Goal: Task Accomplishment & Management: Manage account settings

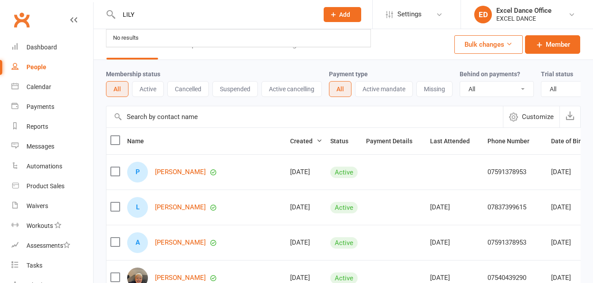
select select "100"
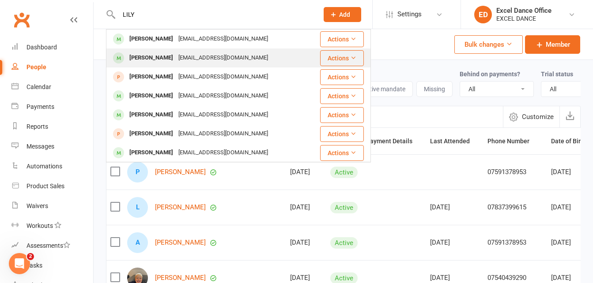
type input "LILY"
click at [176, 53] on div "[EMAIL_ADDRESS][DOMAIN_NAME]" at bounding box center [223, 58] width 95 height 13
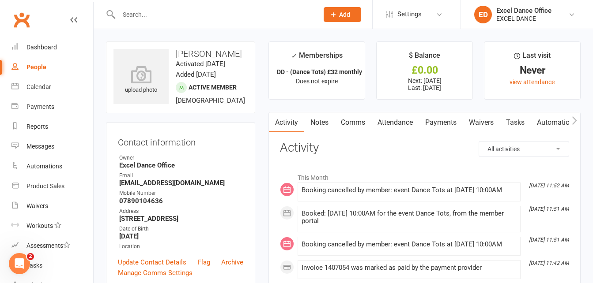
click at [352, 123] on link "Comms" at bounding box center [353, 123] width 37 height 20
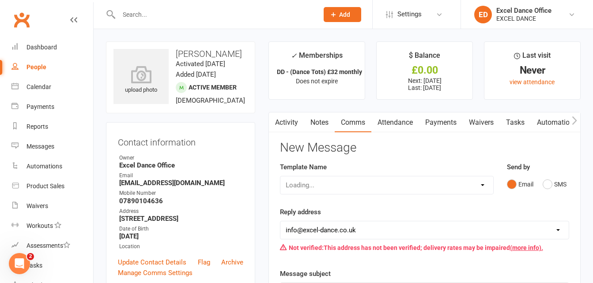
click at [447, 122] on link "Payments" at bounding box center [441, 123] width 44 height 20
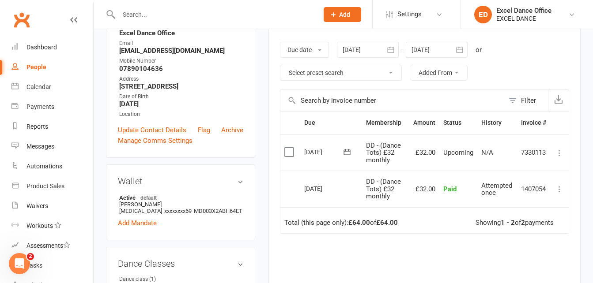
scroll to position [138, 0]
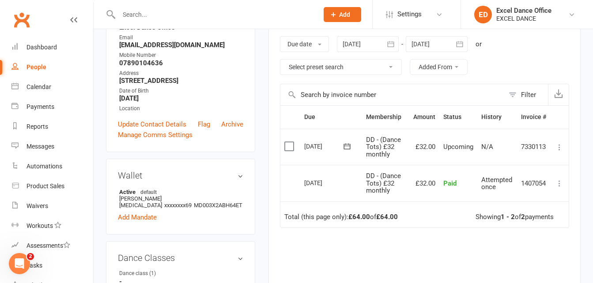
click at [560, 148] on icon at bounding box center [559, 147] width 9 height 9
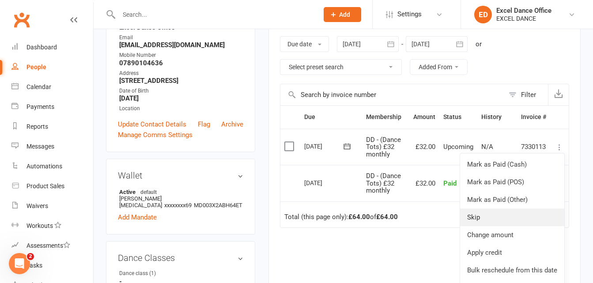
click at [498, 219] on link "Skip" at bounding box center [512, 218] width 104 height 18
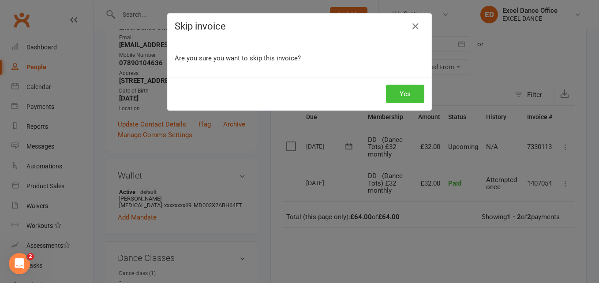
click at [403, 95] on button "Yes" at bounding box center [405, 94] width 38 height 19
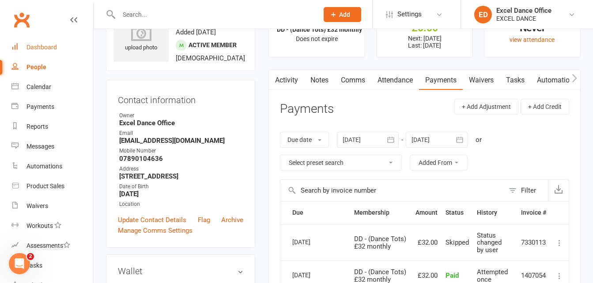
scroll to position [0, 0]
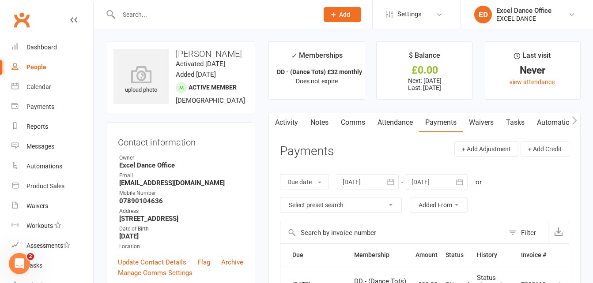
click at [150, 9] on input "text" at bounding box center [214, 14] width 196 height 12
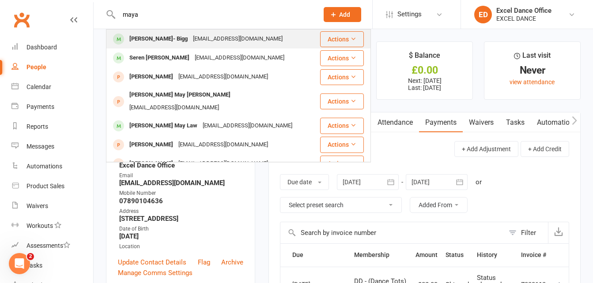
type input "maya"
click at [190, 37] on div "[EMAIL_ADDRESS][DOMAIN_NAME]" at bounding box center [237, 39] width 95 height 13
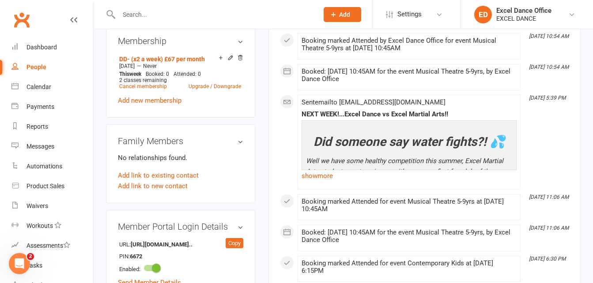
scroll to position [553, 0]
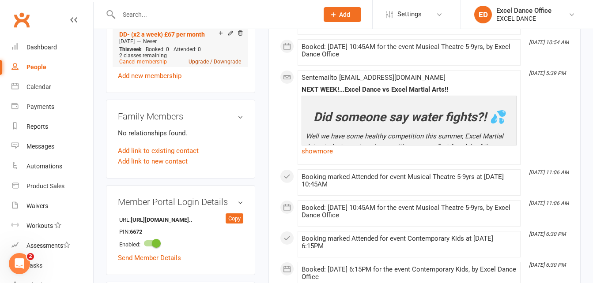
click at [233, 65] on link "Upgrade / Downgrade" at bounding box center [214, 62] width 53 height 6
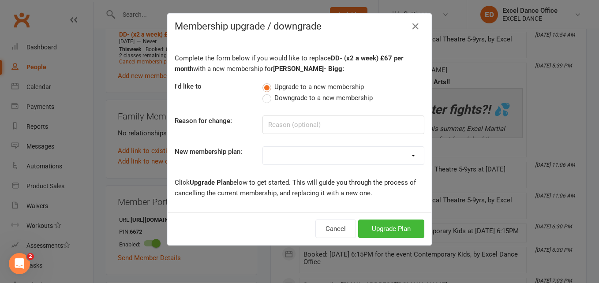
click at [264, 98] on label "Downgrade to a new membership" at bounding box center [318, 98] width 110 height 11
click at [264, 93] on input "Downgrade to a new membership" at bounding box center [266, 93] width 6 height 0
click at [397, 229] on button "Downgrade Plan" at bounding box center [387, 229] width 75 height 19
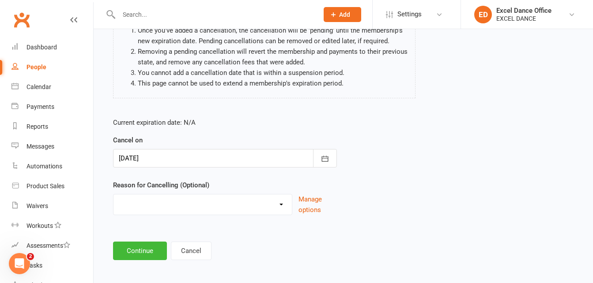
scroll to position [98, 0]
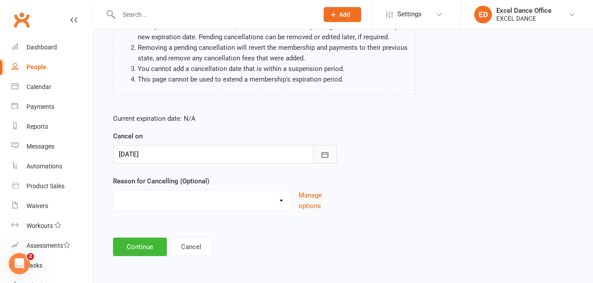
click at [326, 156] on icon "button" at bounding box center [324, 155] width 9 height 9
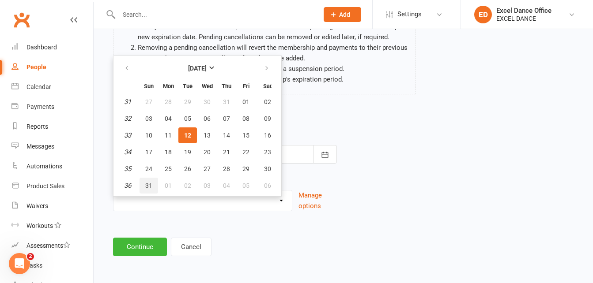
click at [147, 187] on span "31" at bounding box center [148, 185] width 7 height 7
type input "[DATE]"
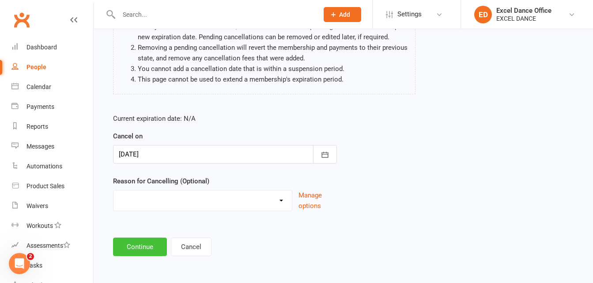
click at [130, 244] on button "Continue" at bounding box center [140, 247] width 54 height 19
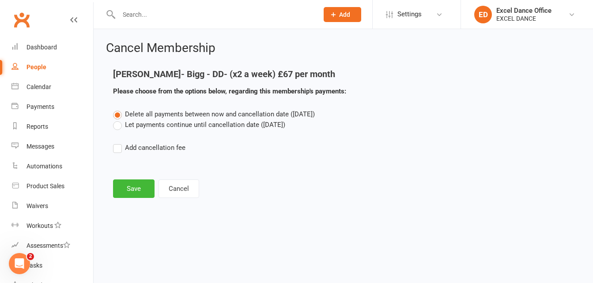
scroll to position [0, 0]
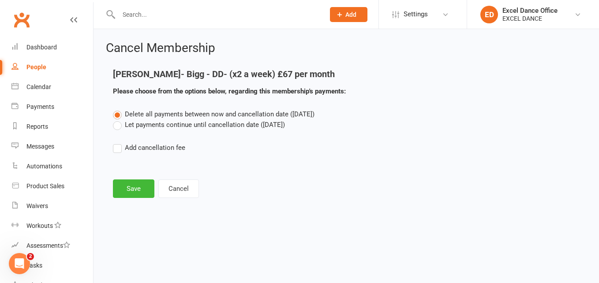
drag, startPoint x: 116, startPoint y: 128, endPoint x: 98, endPoint y: 184, distance: 59.5
click at [98, 184] on div "Cancel Membership [PERSON_NAME]- Bigg - DD- (x2 a week) £67 per month Please ch…" at bounding box center [347, 120] width 506 height 183
click at [117, 123] on label "Let payments continue until cancellation date ([DATE])" at bounding box center [199, 125] width 172 height 11
click at [117, 120] on input "Let payments continue until cancellation date ([DATE])" at bounding box center [116, 120] width 6 height 0
click at [126, 188] on button "Save" at bounding box center [133, 189] width 41 height 19
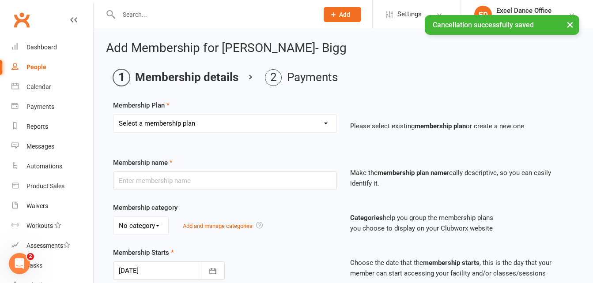
click at [318, 125] on select "Select a membership plan Create new Membership Plan DD - (Dance Tots) £32 month…" at bounding box center [224, 124] width 223 height 18
select select "2"
click at [113, 115] on select "Select a membership plan Create new Membership Plan DD - (Dance Tots) £32 month…" at bounding box center [224, 124] width 223 height 18
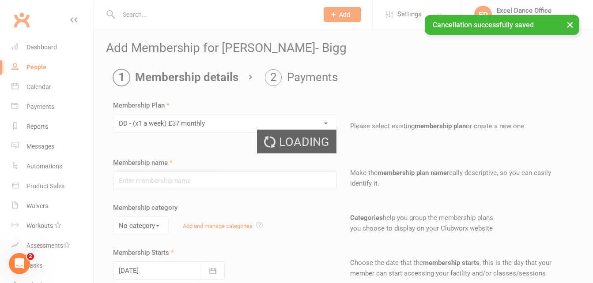
type input "DD - (x1 a week) £37 monthly"
select select "1"
type input "0"
type input "1"
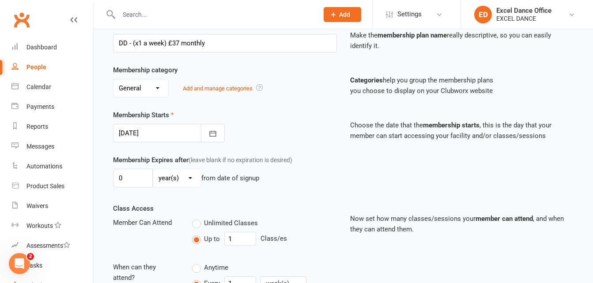
scroll to position [122, 0]
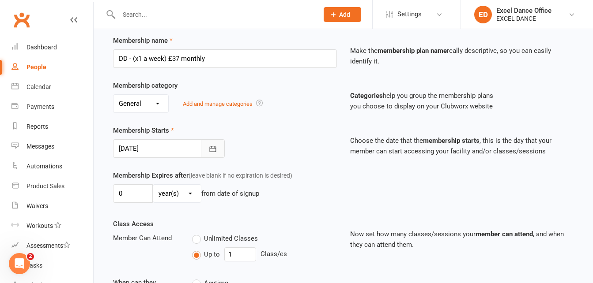
click at [214, 154] on button "button" at bounding box center [213, 148] width 24 height 19
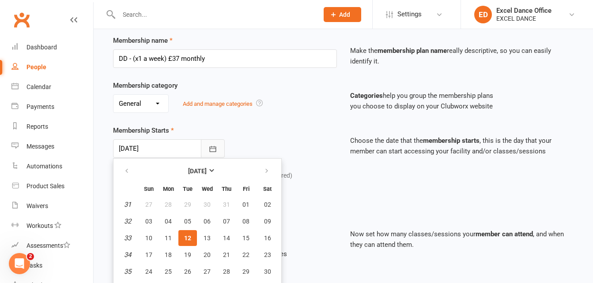
scroll to position [136, 0]
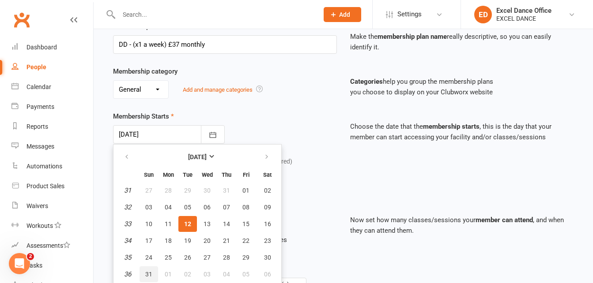
click at [150, 274] on span "31" at bounding box center [148, 274] width 7 height 7
type input "[DATE]"
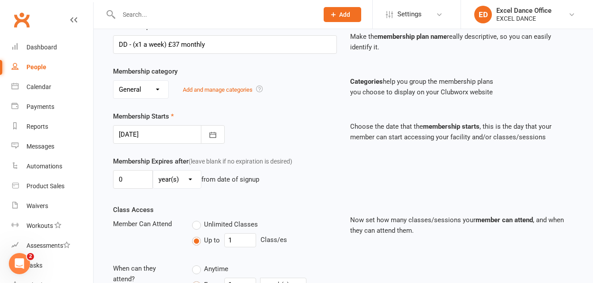
scroll to position [290, 0]
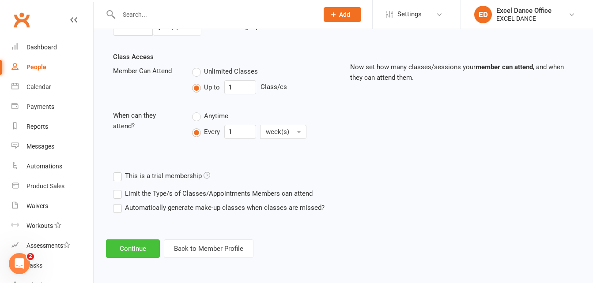
click at [136, 243] on button "Continue" at bounding box center [133, 249] width 54 height 19
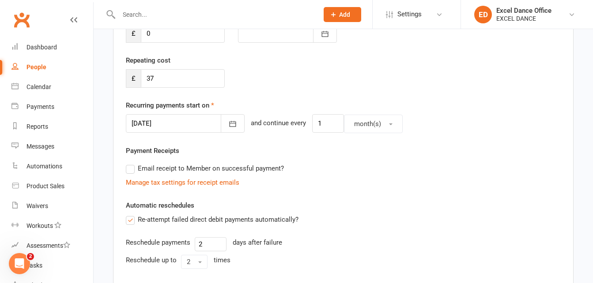
scroll to position [144, 0]
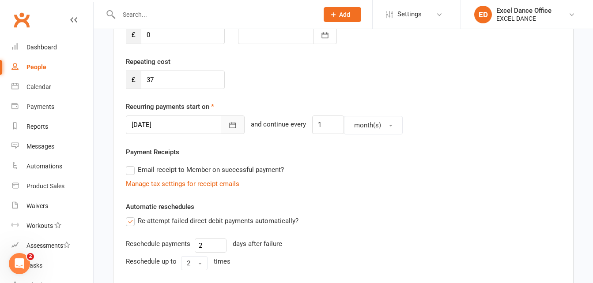
click at [221, 132] on button "button" at bounding box center [233, 125] width 24 height 19
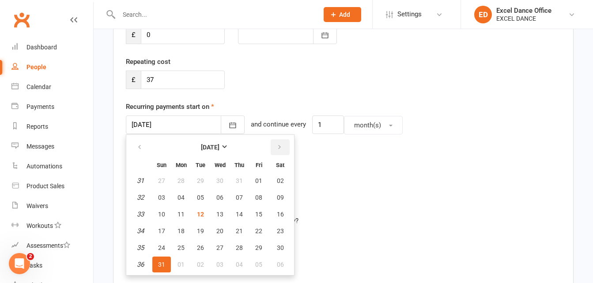
click at [282, 146] on button "button" at bounding box center [280, 147] width 19 height 16
click at [176, 181] on button "01" at bounding box center [181, 181] width 19 height 16
type input "[DATE]"
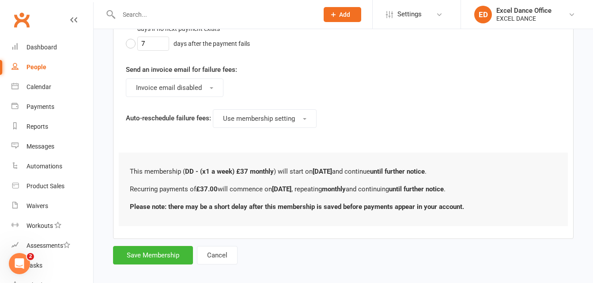
scroll to position [511, 0]
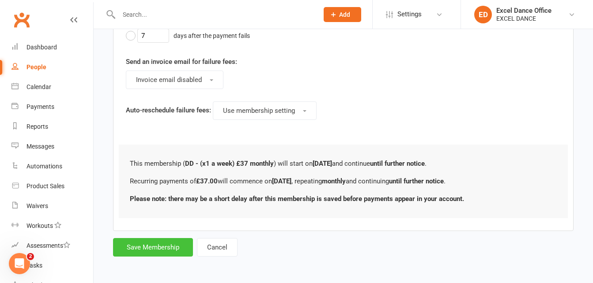
click at [154, 245] on button "Save Membership" at bounding box center [153, 247] width 80 height 19
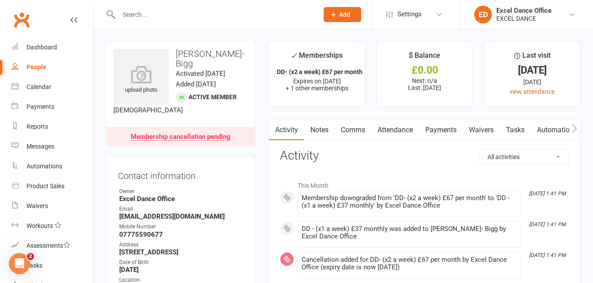
click at [49, 49] on div "Dashboard" at bounding box center [41, 47] width 30 height 7
